Goal: Find specific fact: Find specific fact

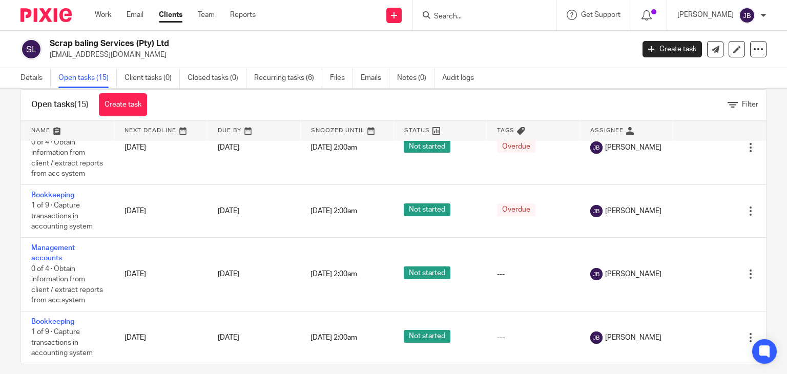
scroll to position [30, 0]
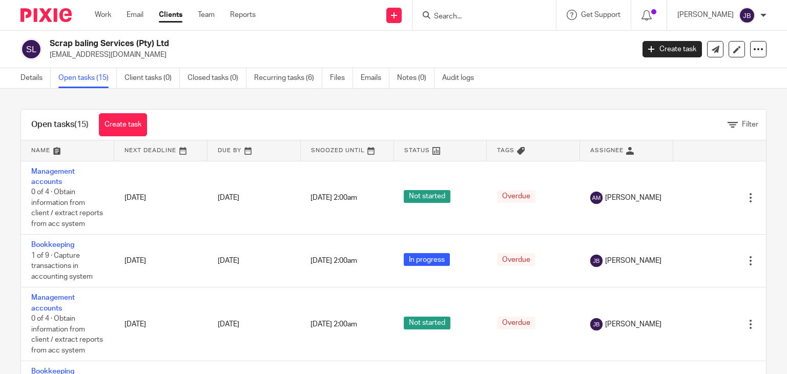
click at [106, 16] on link "Work" at bounding box center [103, 15] width 16 height 10
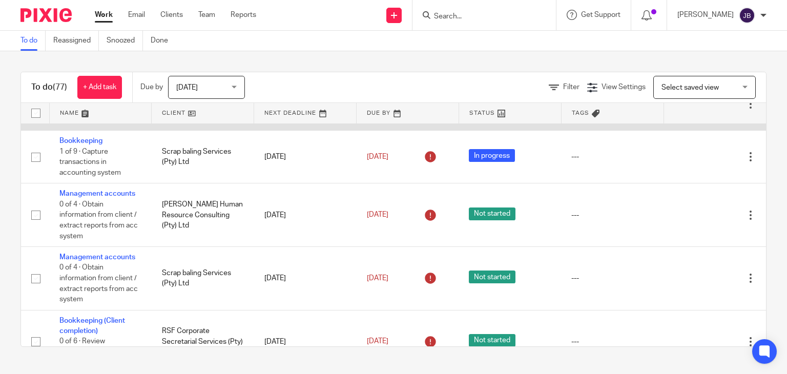
scroll to position [1228, 0]
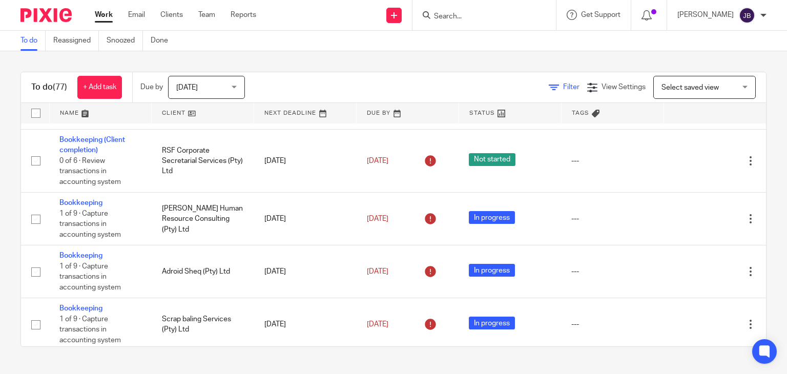
click at [563, 87] on span "Filter" at bounding box center [571, 87] width 16 height 7
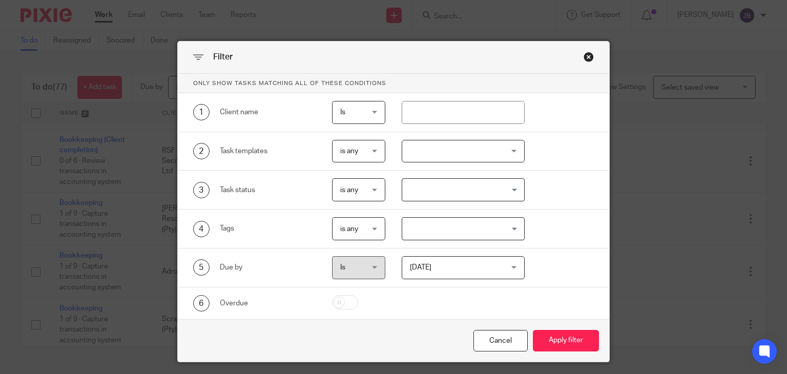
click at [585, 56] on div "Close this dialog window" at bounding box center [589, 57] width 10 height 10
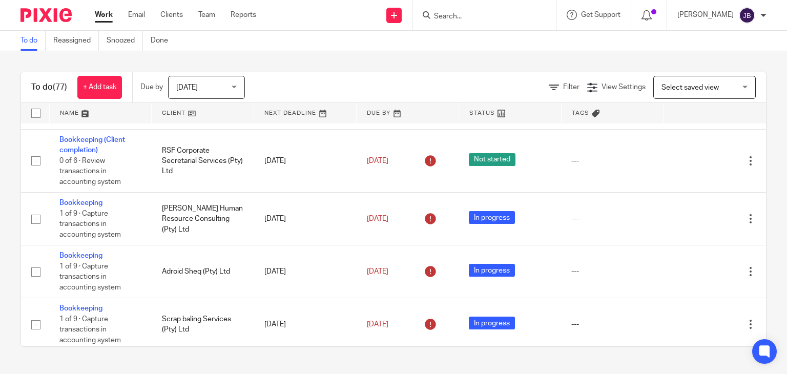
click at [198, 78] on span "Today" at bounding box center [203, 87] width 54 height 22
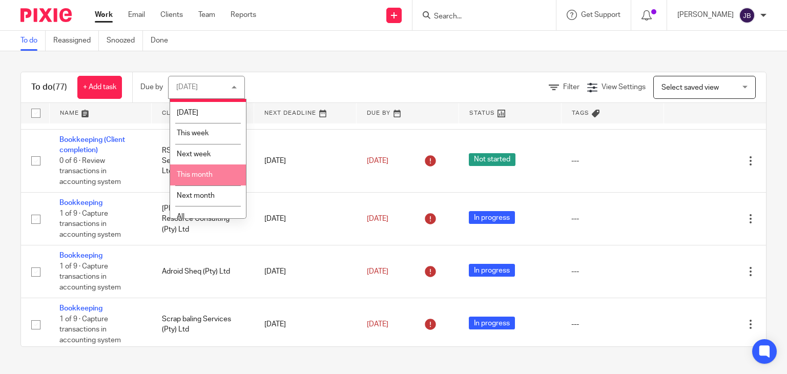
scroll to position [27, 0]
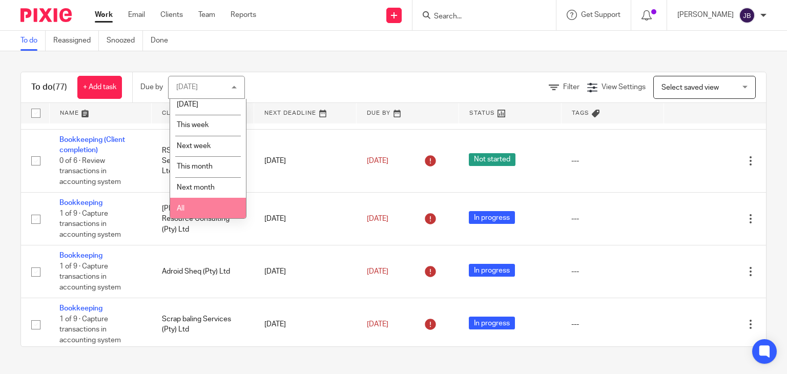
click at [205, 201] on li "All" at bounding box center [208, 208] width 76 height 21
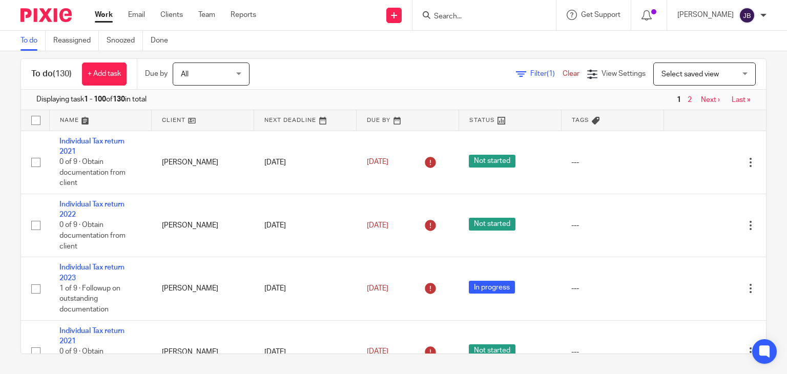
scroll to position [5660, 0]
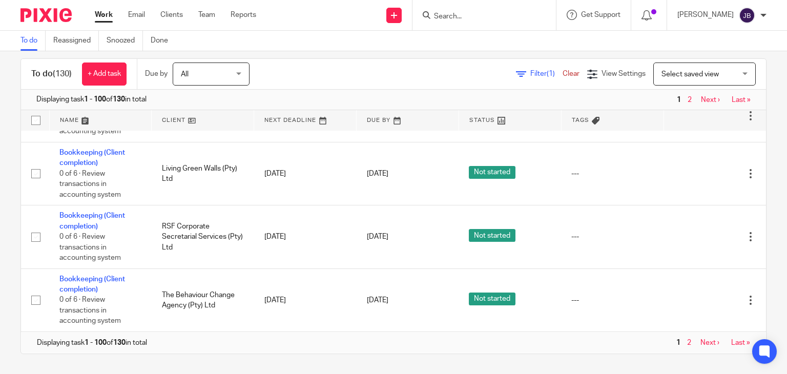
click at [701, 101] on link "Next ›" at bounding box center [710, 99] width 19 height 7
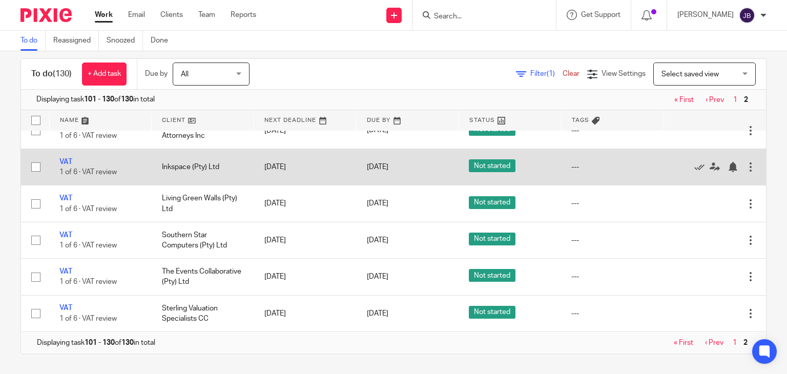
scroll to position [1459, 0]
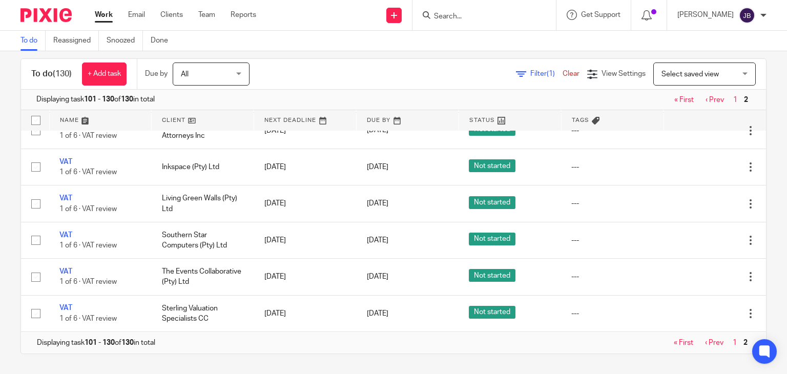
click at [507, 19] on input "Search" at bounding box center [479, 16] width 92 height 9
click at [474, 18] on input "Search" at bounding box center [479, 16] width 92 height 9
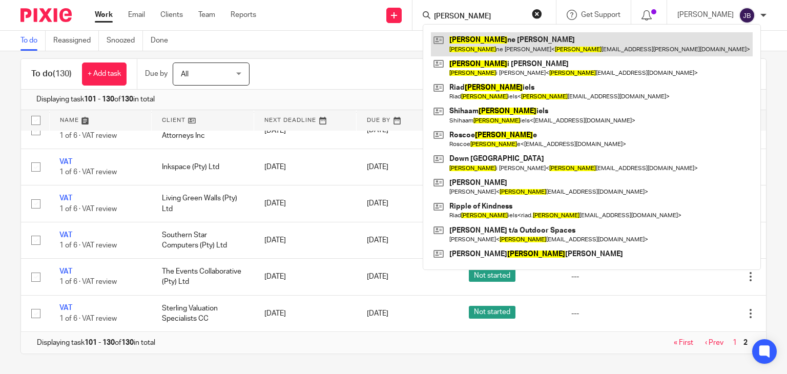
type input "dian"
click at [496, 40] on link at bounding box center [592, 44] width 322 height 24
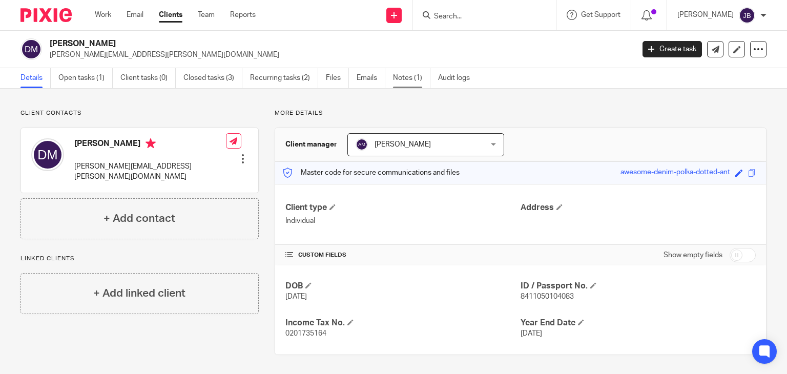
click at [412, 82] on link "Notes (1)" at bounding box center [411, 78] width 37 height 20
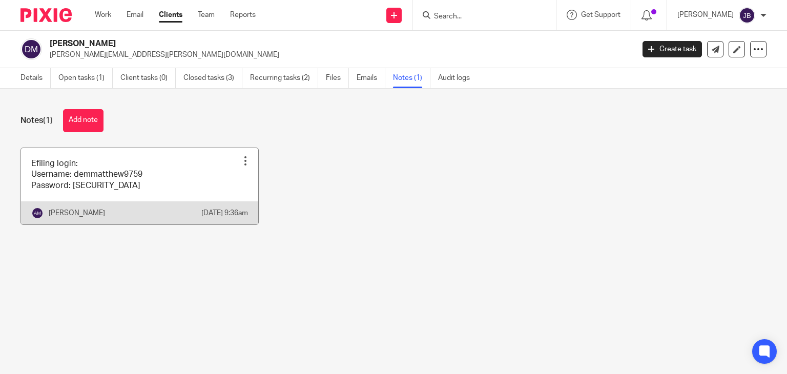
click at [147, 167] on link at bounding box center [139, 186] width 237 height 76
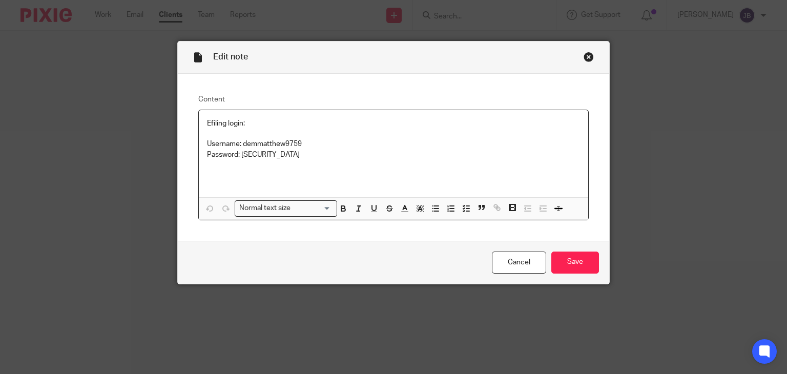
click at [250, 146] on p "Username: demmatthew9759" at bounding box center [394, 144] width 374 height 10
copy p "demmatthew9759"
click at [587, 60] on div "Close this dialog window" at bounding box center [589, 57] width 10 height 10
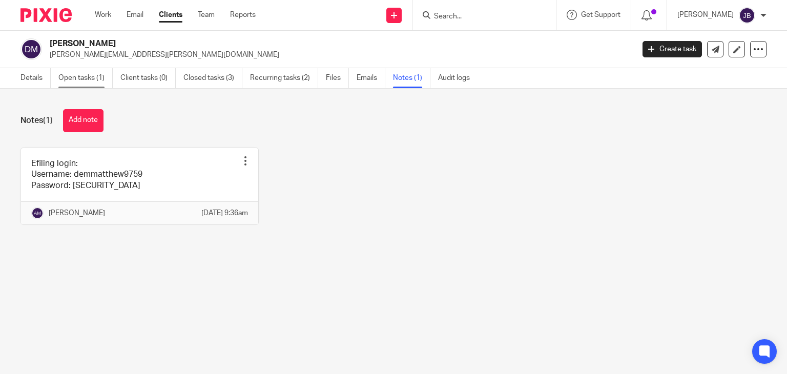
click at [93, 82] on link "Open tasks (1)" at bounding box center [85, 78] width 54 height 20
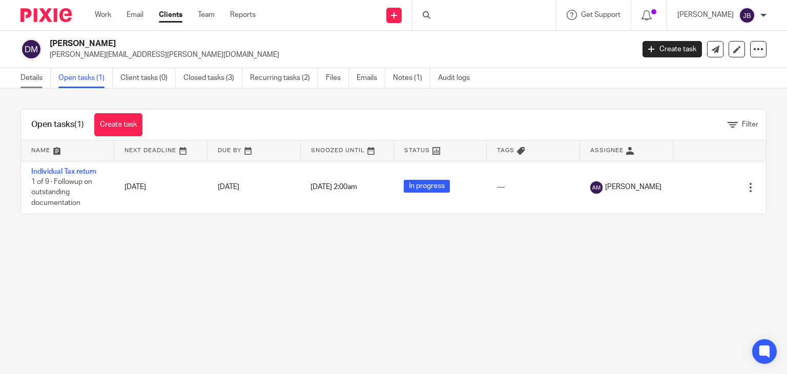
click at [46, 79] on link "Details" at bounding box center [35, 78] width 30 height 20
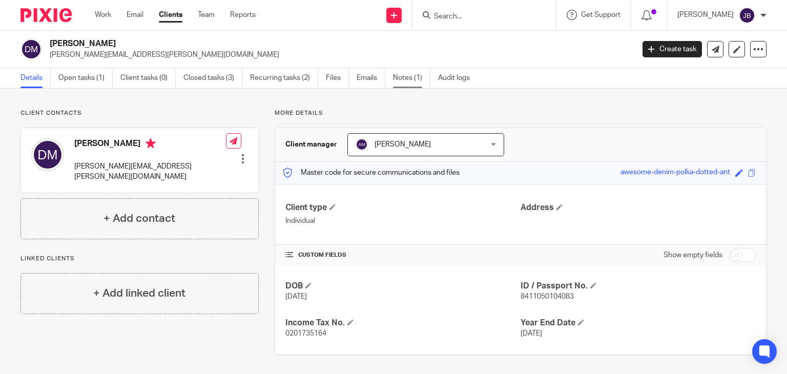
click at [404, 82] on link "Notes (1)" at bounding box center [411, 78] width 37 height 20
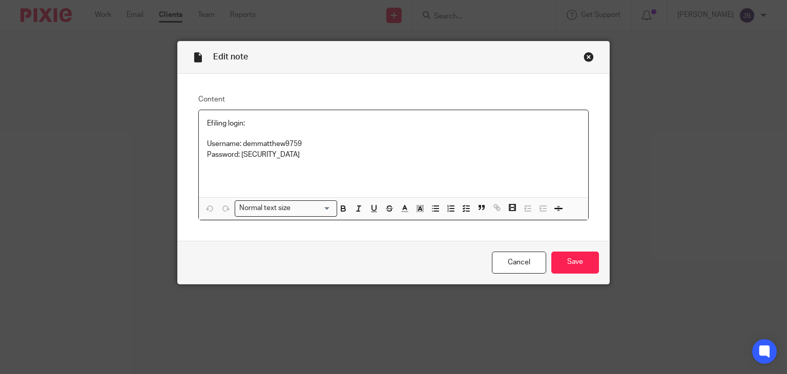
click at [251, 142] on p "Username: demmatthew9759" at bounding box center [394, 144] width 374 height 10
copy p "demmatthew9759"
drag, startPoint x: 238, startPoint y: 154, endPoint x: 285, endPoint y: 152, distance: 46.7
click at [285, 152] on p "Password: Waren@1501" at bounding box center [394, 155] width 374 height 10
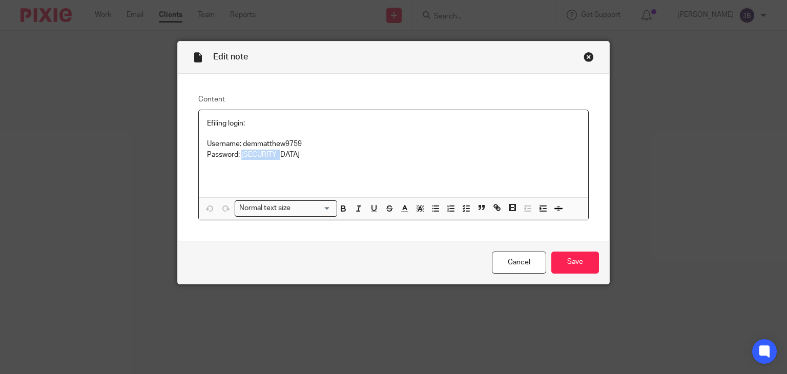
copy p "Waren@1501"
